Goal: Communication & Community: Connect with others

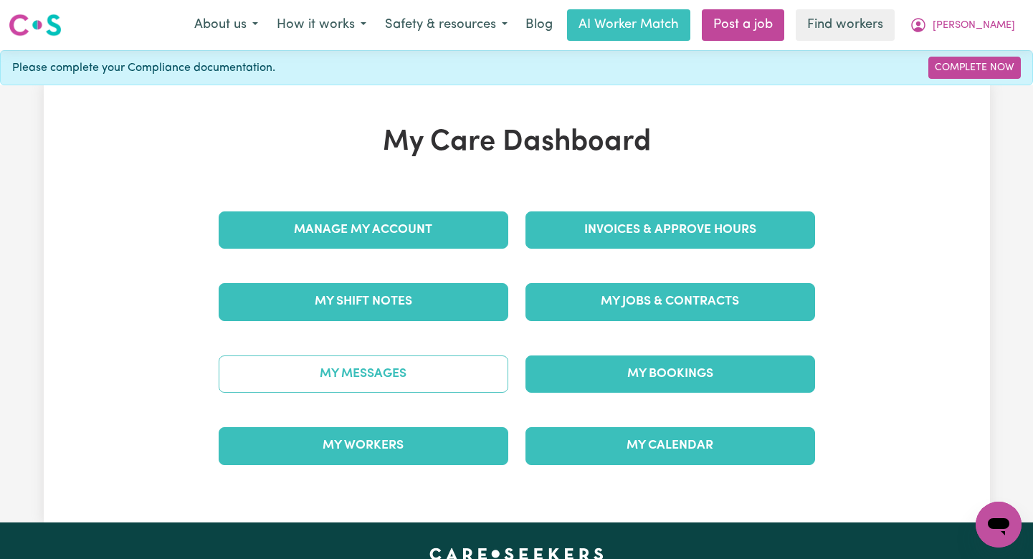
click at [415, 373] on link "My Messages" at bounding box center [364, 373] width 290 height 37
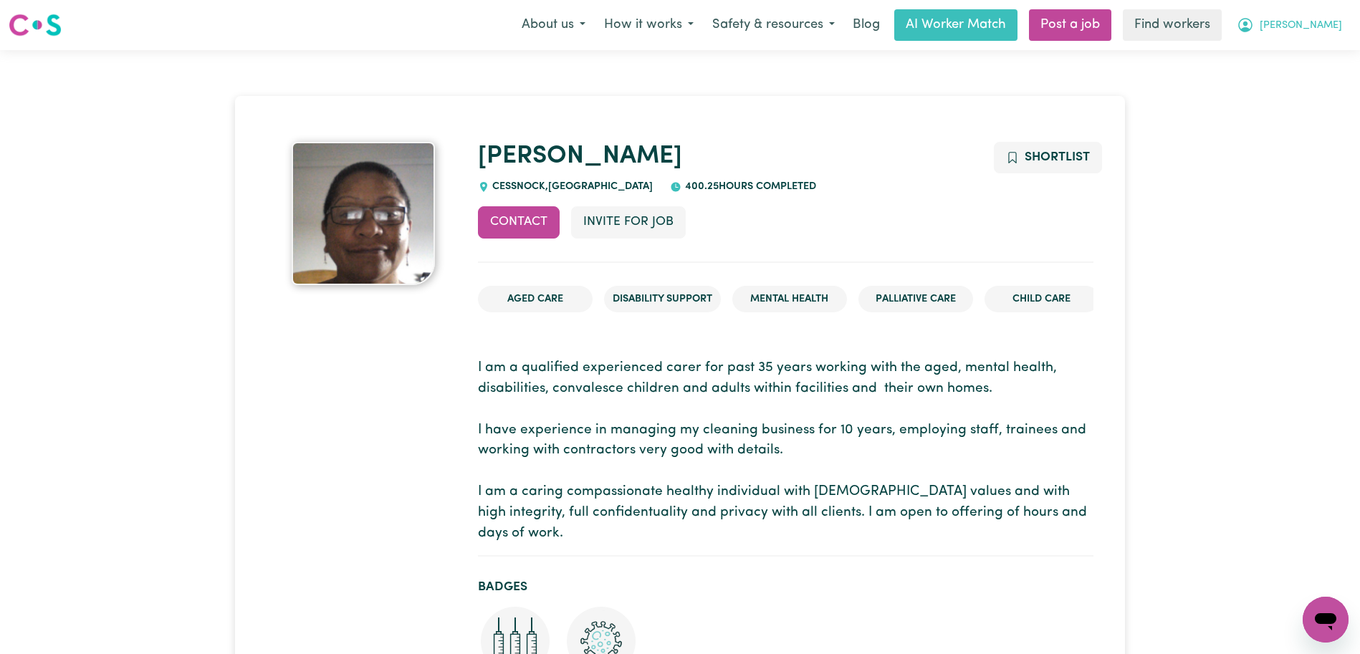
click at [1254, 21] on icon "My Account" at bounding box center [1245, 24] width 17 height 17
click at [1277, 95] on link "Logout" at bounding box center [1294, 82] width 113 height 27
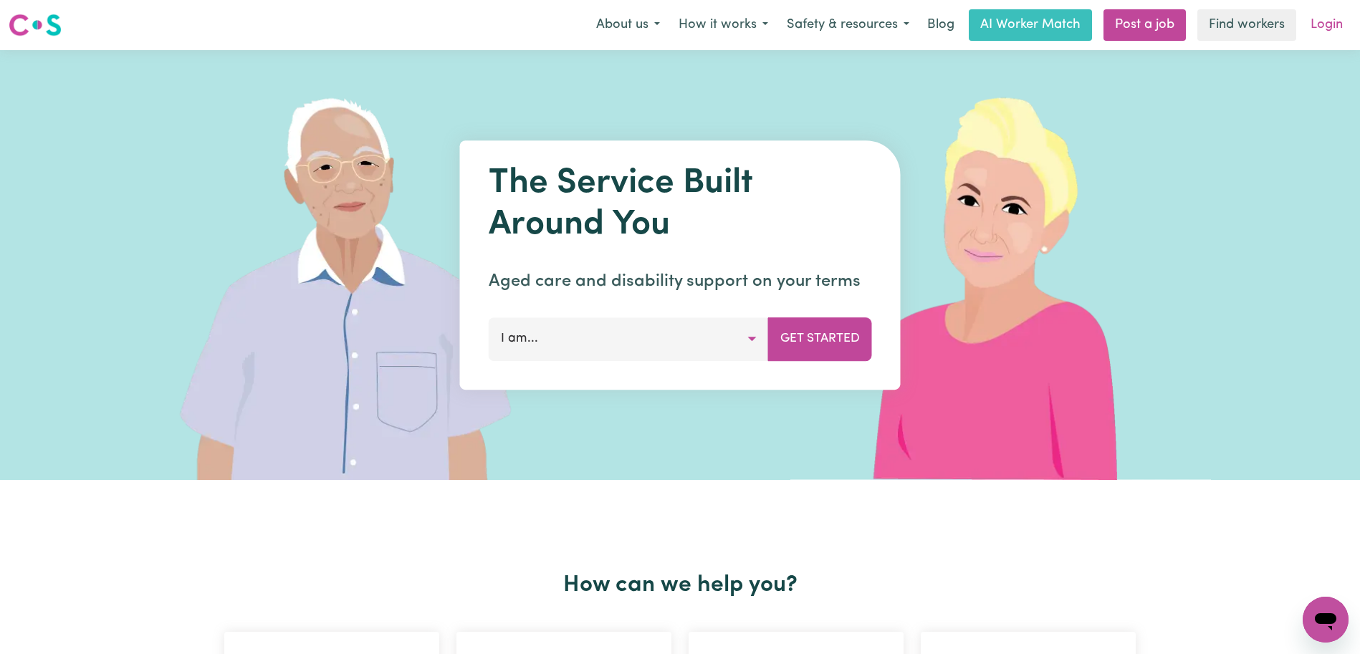
click at [1329, 22] on link "Login" at bounding box center [1326, 25] width 49 height 32
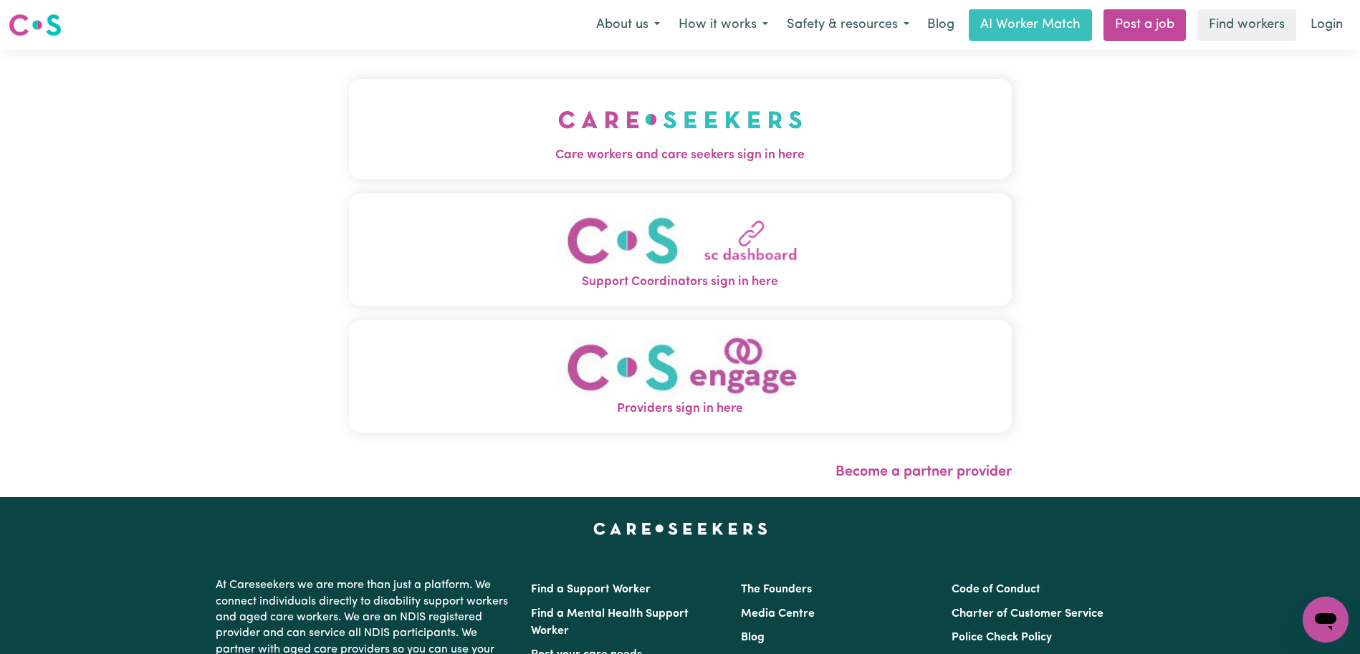
click at [747, 127] on button "Care workers and care seekers sign in here" at bounding box center [680, 129] width 663 height 100
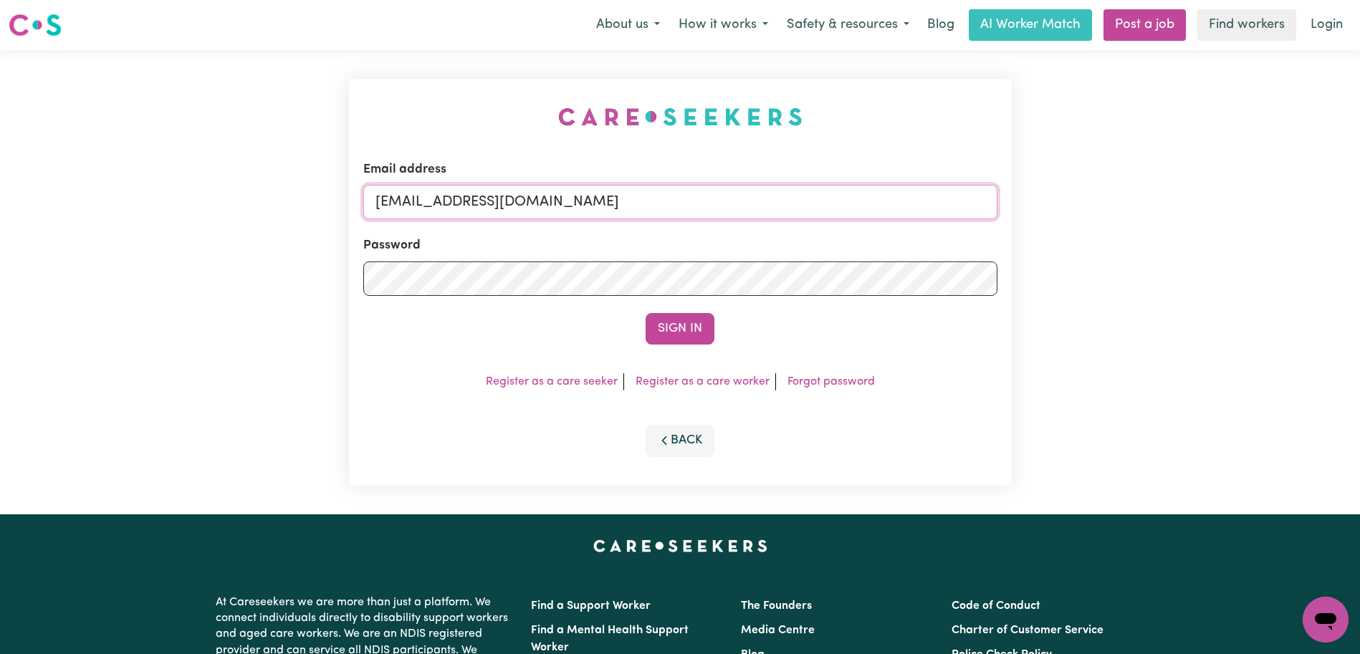
drag, startPoint x: 840, startPoint y: 203, endPoint x: 446, endPoint y: 204, distance: 393.5
click at [446, 204] on input "superuser~JeanetteASC@careseekers.com.au" at bounding box center [680, 202] width 634 height 34
paste input "ClientLaneCoveHO"
type input "superuser~ClientLaneCoveHOC@careseekers.com.au"
click at [646, 313] on button "Sign In" at bounding box center [680, 329] width 69 height 32
